Goal: Navigation & Orientation: Find specific page/section

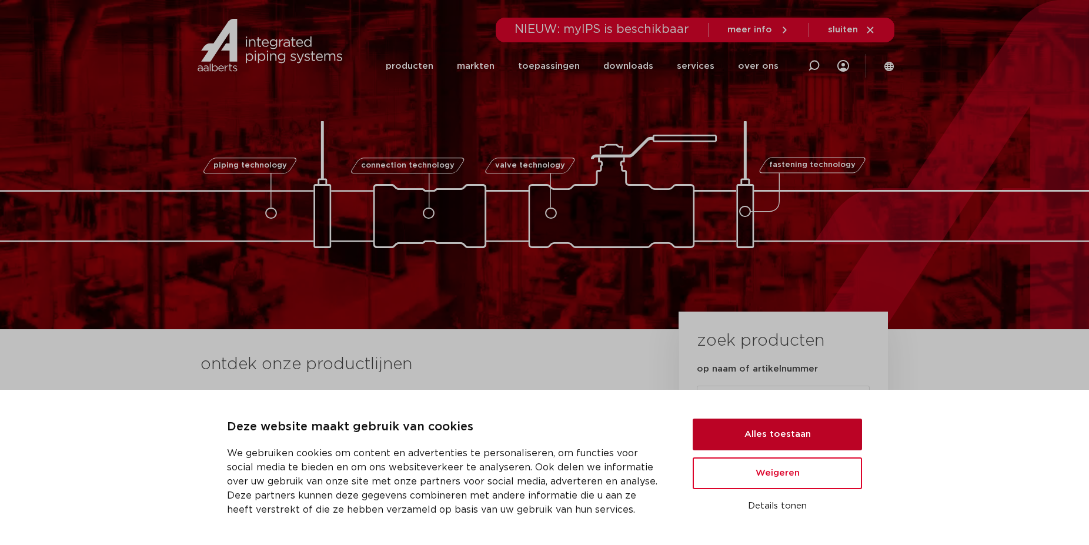
drag, startPoint x: 745, startPoint y: 441, endPoint x: 732, endPoint y: 442, distance: 13.0
click at [744, 441] on button "Alles toestaan" at bounding box center [777, 435] width 169 height 32
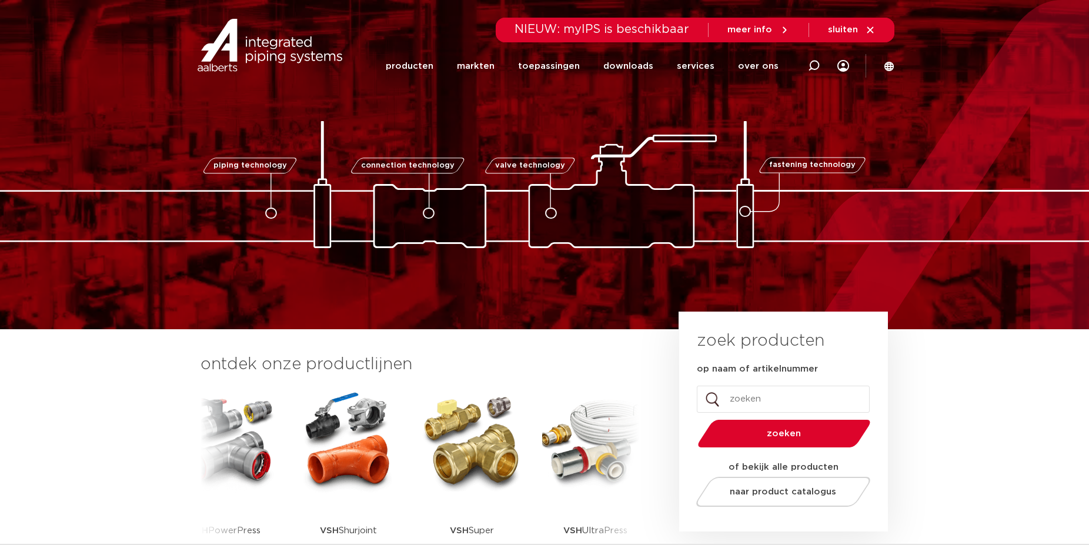
click at [758, 35] on div "meer info" at bounding box center [759, 30] width 62 height 19
click at [751, 27] on span "meer info" at bounding box center [750, 29] width 45 height 9
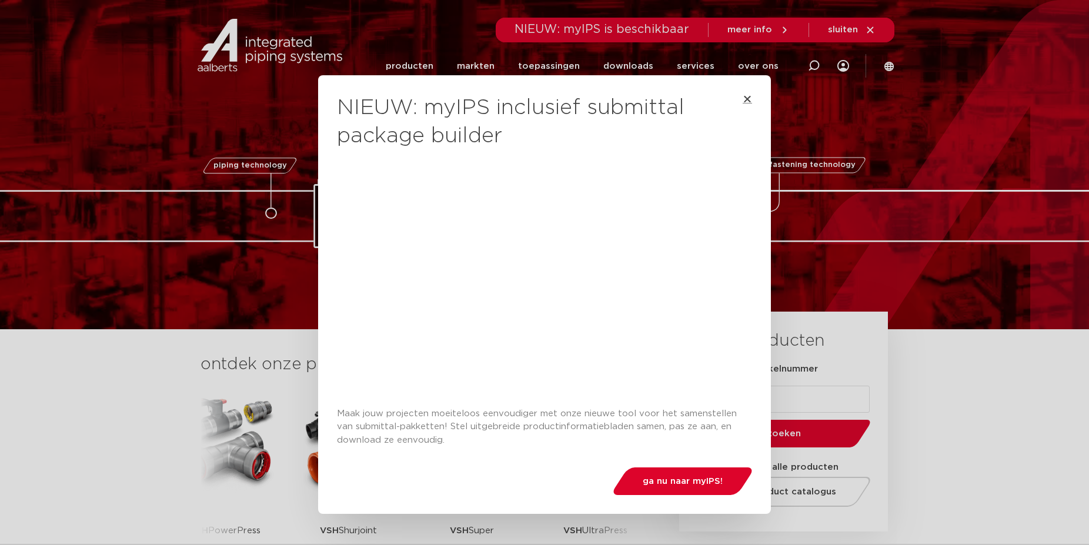
click at [746, 97] on icon "Close" at bounding box center [747, 98] width 9 height 9
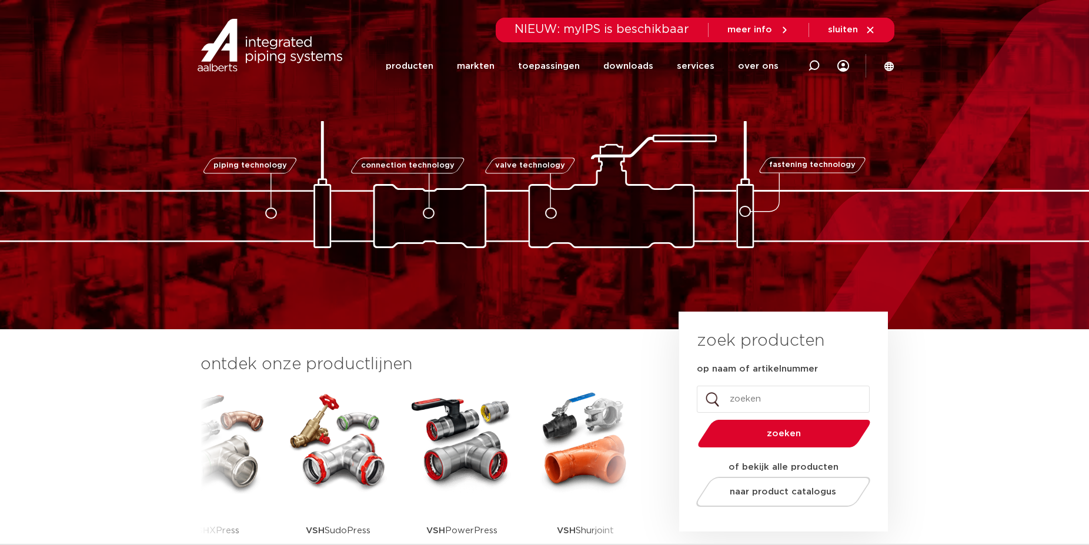
click at [314, 437] on img at bounding box center [338, 441] width 106 height 106
